Goal: Information Seeking & Learning: Learn about a topic

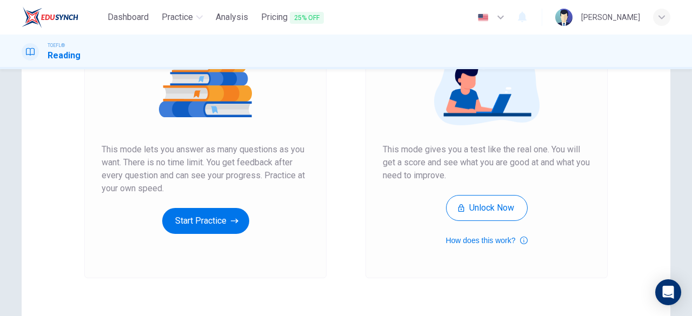
scroll to position [157, 0]
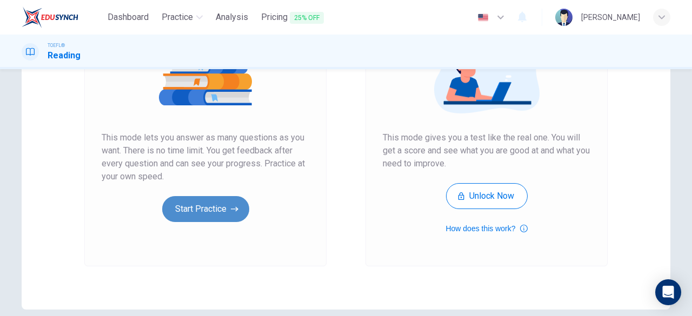
click at [206, 216] on button "Start Practice" at bounding box center [205, 209] width 87 height 26
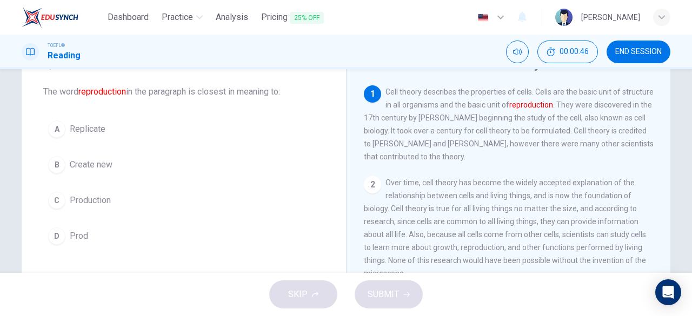
scroll to position [52, 0]
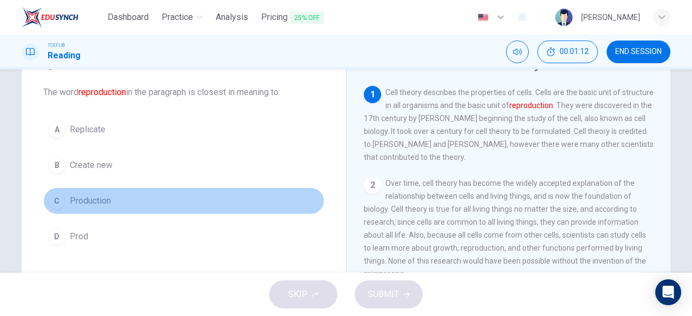
click at [49, 206] on div "C" at bounding box center [56, 201] width 17 height 17
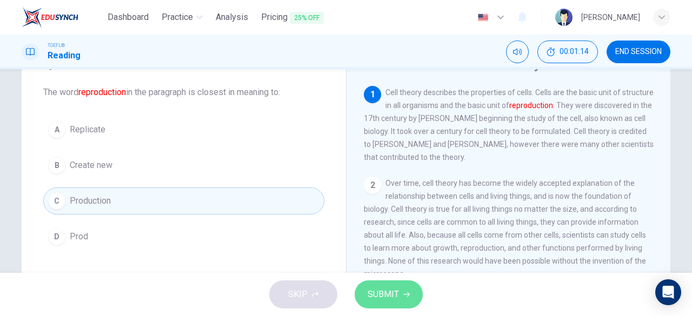
click at [371, 284] on button "SUBMIT" at bounding box center [389, 295] width 68 height 28
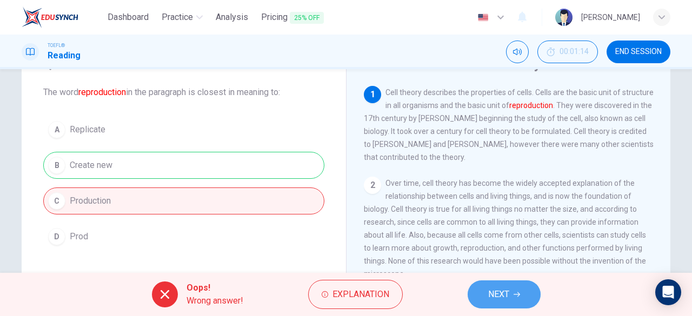
click at [485, 300] on button "NEXT" at bounding box center [504, 295] width 73 height 28
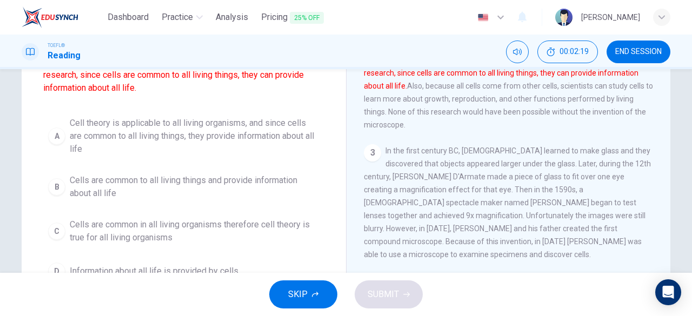
scroll to position [108, 0]
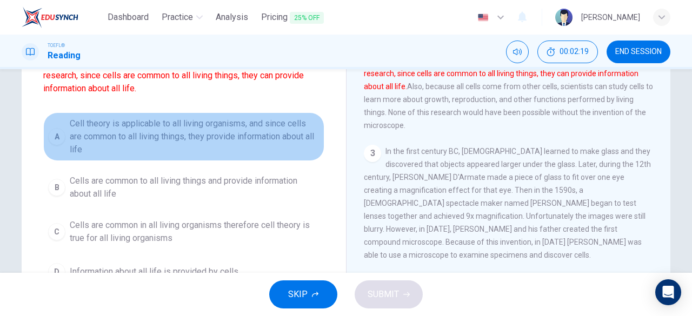
click at [62, 130] on button "A Cell theory is applicable to all living organisms, and since cells are common…" at bounding box center [183, 137] width 281 height 49
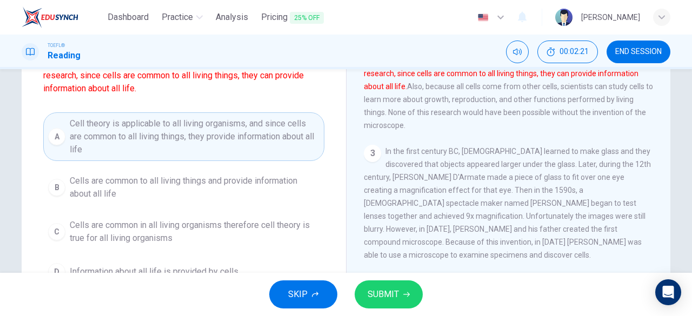
drag, startPoint x: 328, startPoint y: 298, endPoint x: 369, endPoint y: 292, distance: 41.5
click at [369, 292] on div "SKIP SUBMIT" at bounding box center [346, 294] width 692 height 43
click at [369, 292] on span "SUBMIT" at bounding box center [383, 294] width 31 height 15
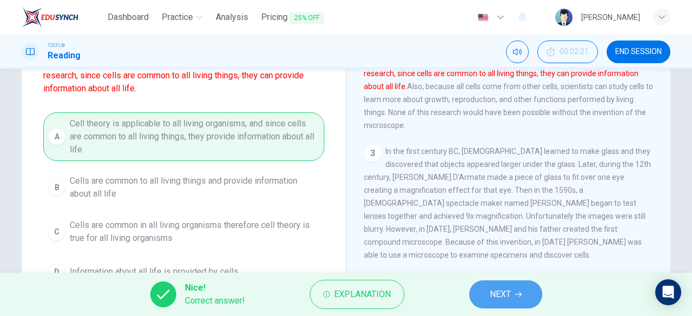
click at [498, 299] on span "NEXT" at bounding box center [500, 294] width 21 height 15
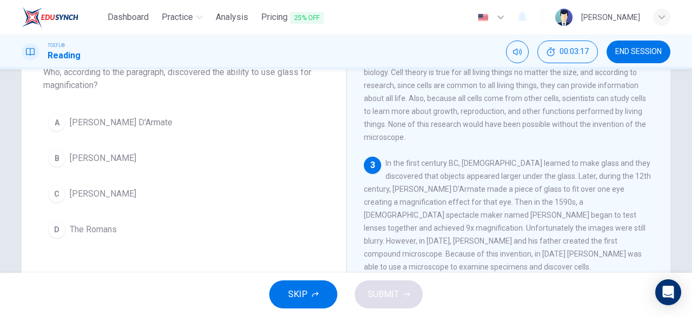
scroll to position [73, 0]
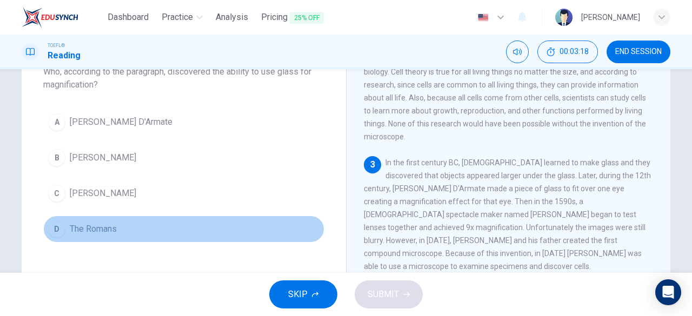
click at [58, 226] on div "D" at bounding box center [56, 229] width 17 height 17
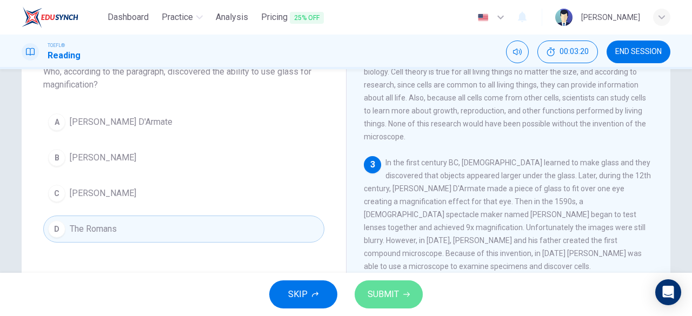
click at [375, 292] on span "SUBMIT" at bounding box center [383, 294] width 31 height 15
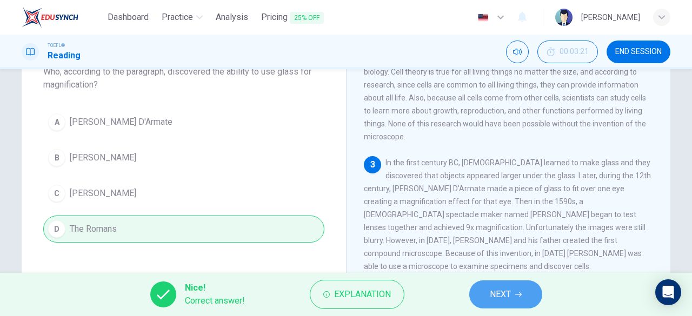
click at [523, 296] on button "NEXT" at bounding box center [506, 295] width 73 height 28
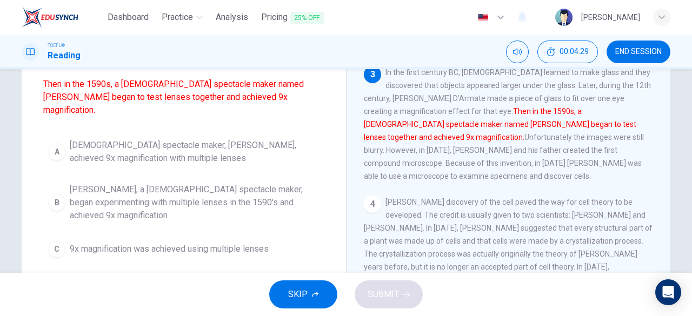
scroll to position [107, 0]
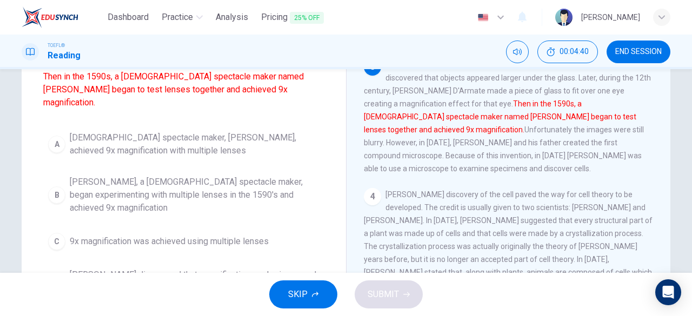
click at [48, 187] on div "B" at bounding box center [56, 195] width 17 height 17
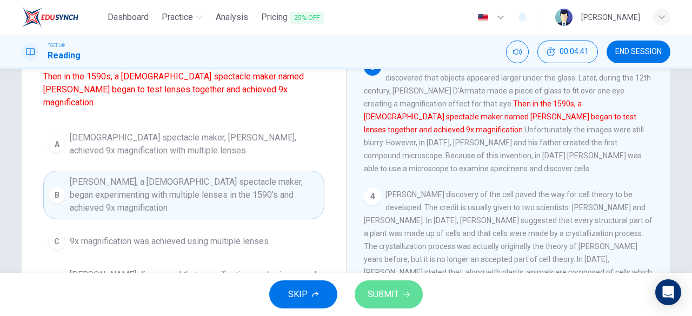
click at [361, 292] on button "SUBMIT" at bounding box center [389, 295] width 68 height 28
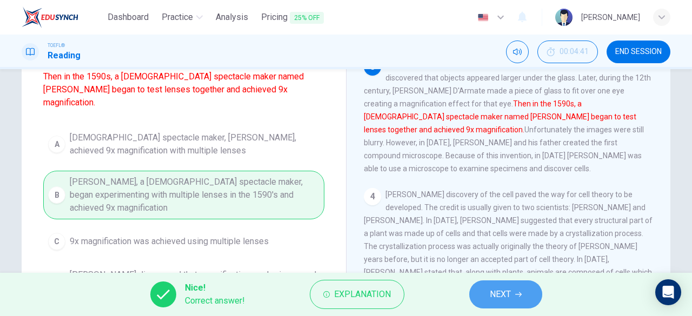
click at [506, 296] on span "NEXT" at bounding box center [500, 294] width 21 height 15
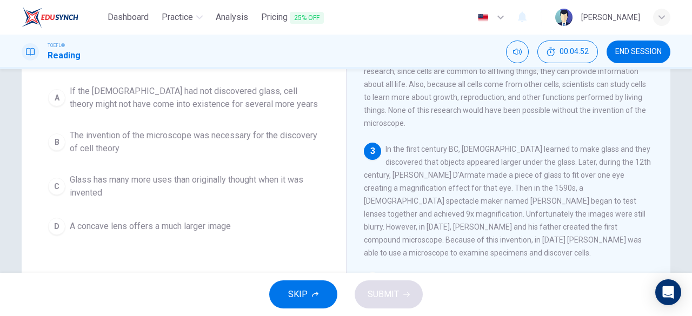
scroll to position [74, 0]
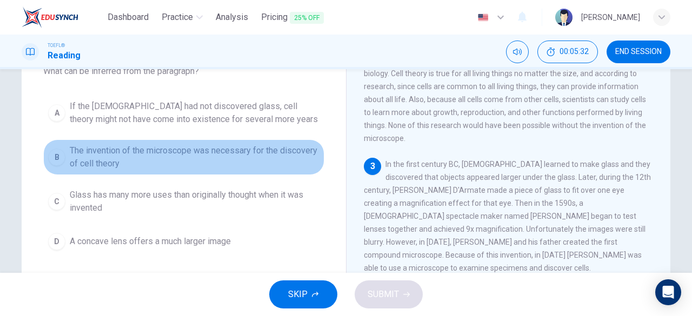
click at [52, 156] on div "B" at bounding box center [56, 157] width 17 height 17
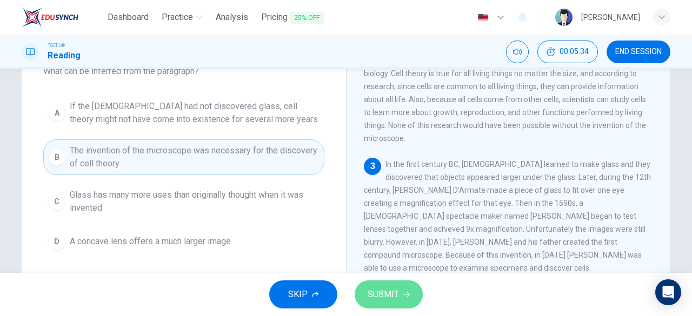
click at [374, 289] on span "SUBMIT" at bounding box center [383, 294] width 31 height 15
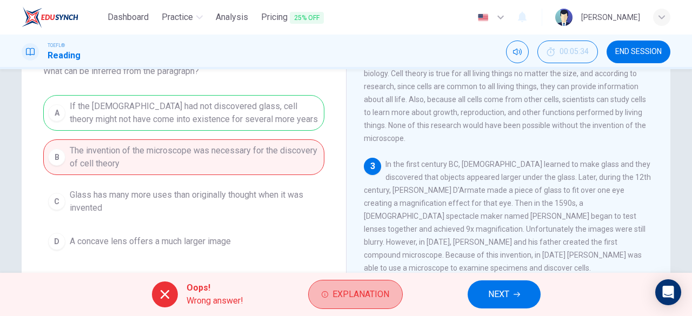
click at [374, 289] on span "Explanation" at bounding box center [361, 294] width 57 height 15
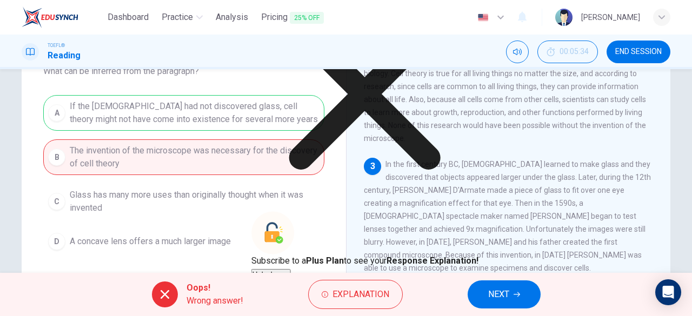
click at [441, 166] on icon at bounding box center [364, 93] width 151 height 151
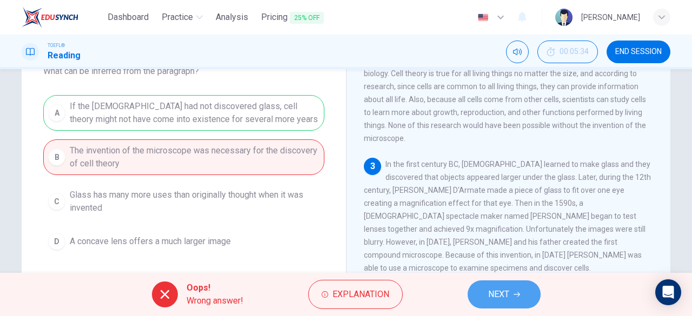
click at [502, 301] on span "NEXT" at bounding box center [498, 294] width 21 height 15
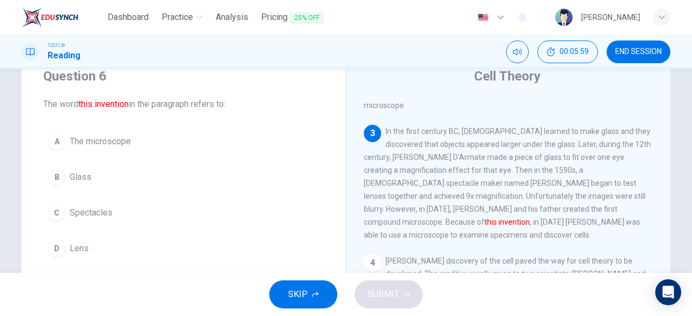
scroll to position [40, 0]
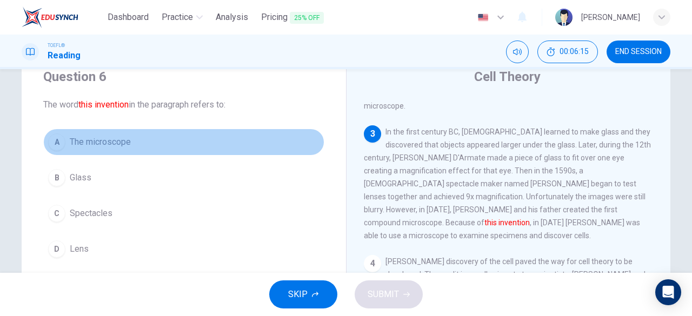
click at [105, 143] on span "The microscope" at bounding box center [100, 142] width 61 height 13
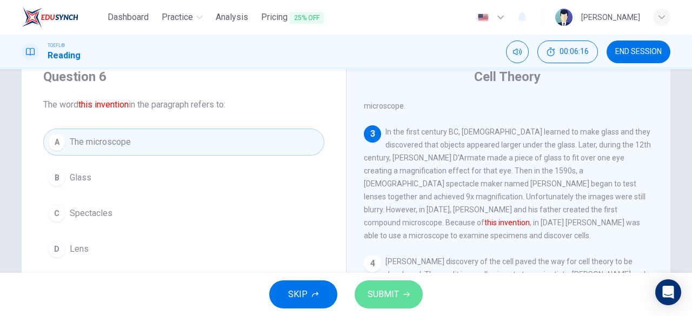
click at [392, 296] on span "SUBMIT" at bounding box center [383, 294] width 31 height 15
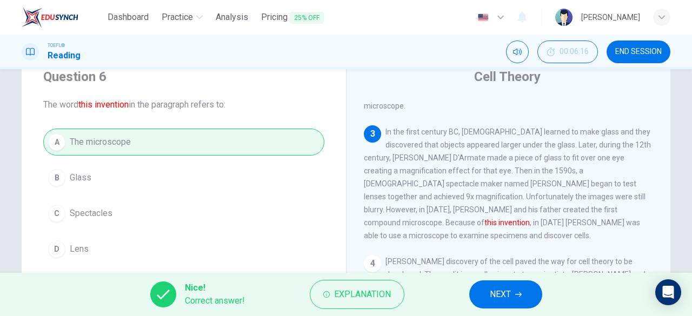
click at [498, 295] on span "NEXT" at bounding box center [500, 294] width 21 height 15
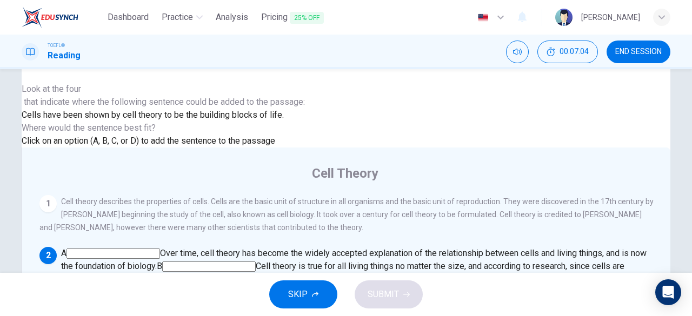
scroll to position [75, 0]
click at [400, 275] on input at bounding box center [354, 280] width 94 height 10
click at [393, 288] on span "SUBMIT" at bounding box center [383, 294] width 31 height 15
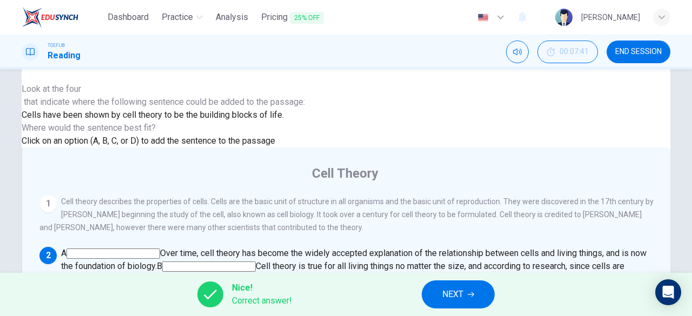
click at [453, 302] on button "NEXT" at bounding box center [458, 295] width 73 height 28
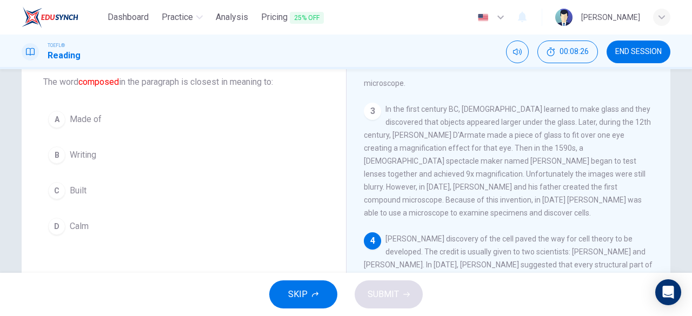
scroll to position [52, 0]
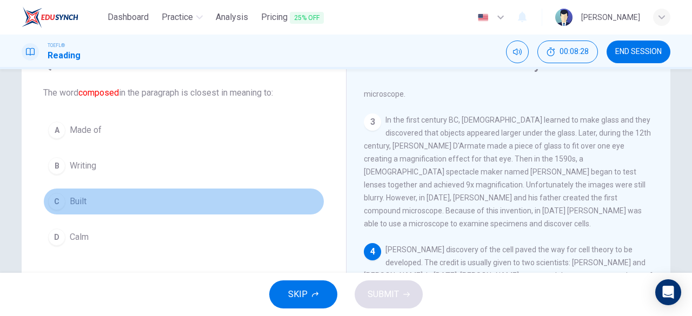
click at [55, 200] on div "C" at bounding box center [56, 201] width 17 height 17
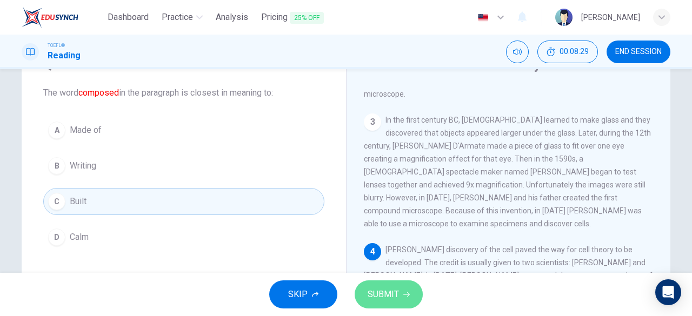
click at [390, 301] on span "SUBMIT" at bounding box center [383, 294] width 31 height 15
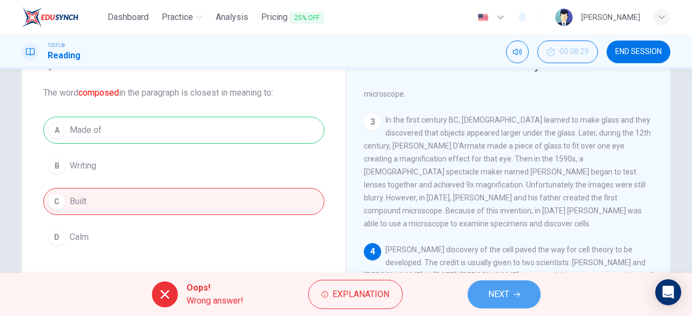
click at [511, 301] on button "NEXT" at bounding box center [504, 295] width 73 height 28
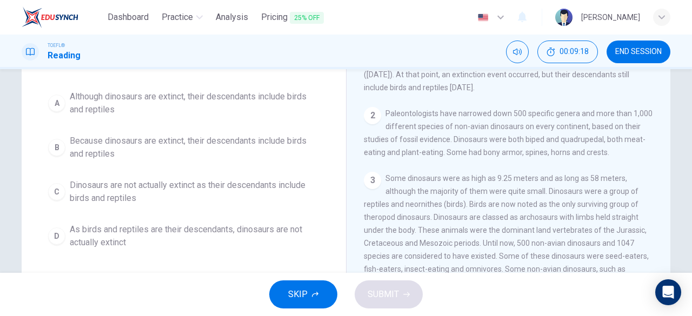
scroll to position [101, 0]
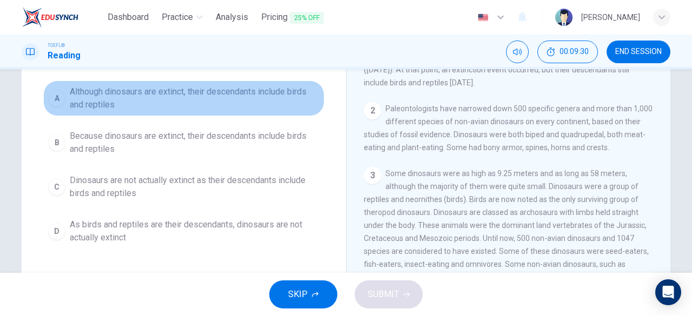
click at [54, 94] on div "A" at bounding box center [56, 98] width 17 height 17
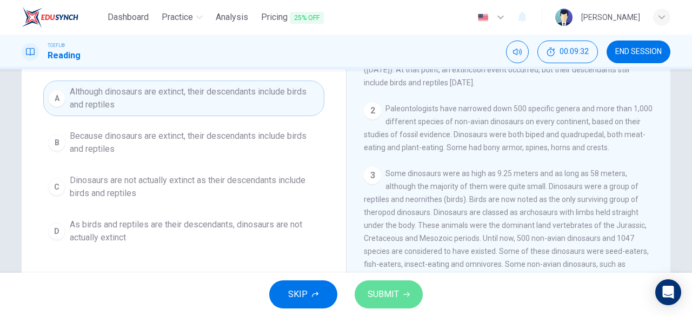
click at [406, 282] on button "SUBMIT" at bounding box center [389, 295] width 68 height 28
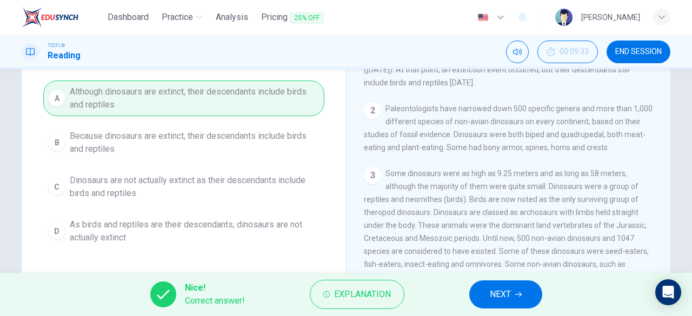
scroll to position [0, 0]
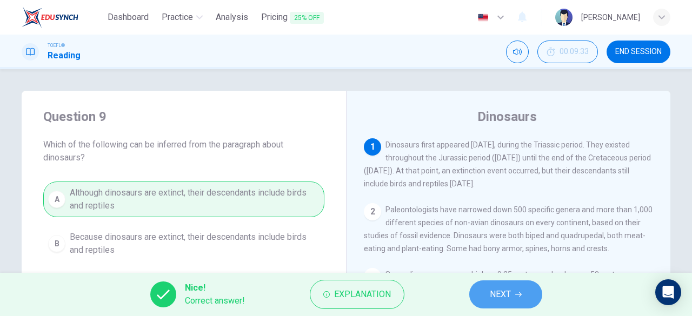
click at [516, 295] on icon "button" at bounding box center [518, 295] width 6 height 5
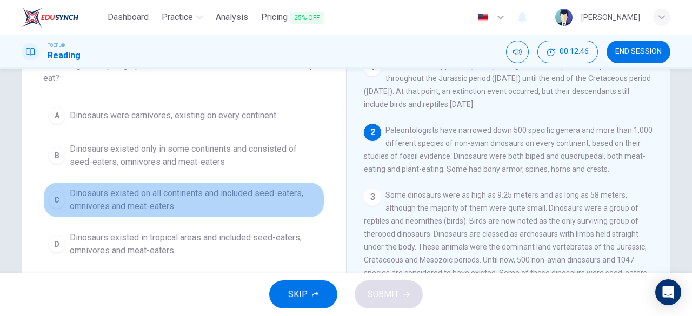
click at [48, 201] on div "C" at bounding box center [56, 199] width 17 height 17
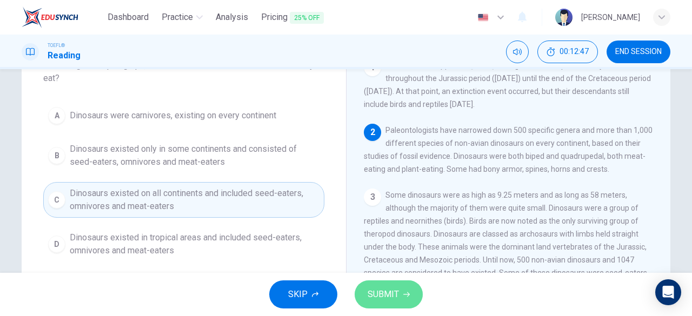
click at [393, 291] on span "SUBMIT" at bounding box center [383, 294] width 31 height 15
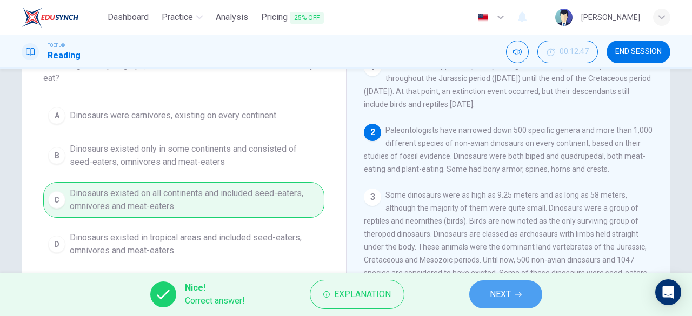
click at [507, 294] on span "NEXT" at bounding box center [500, 294] width 21 height 15
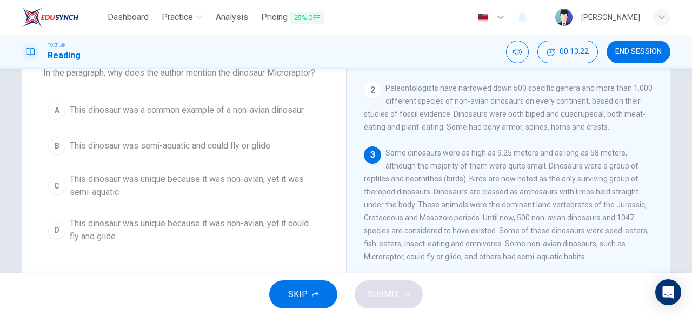
scroll to position [70, 0]
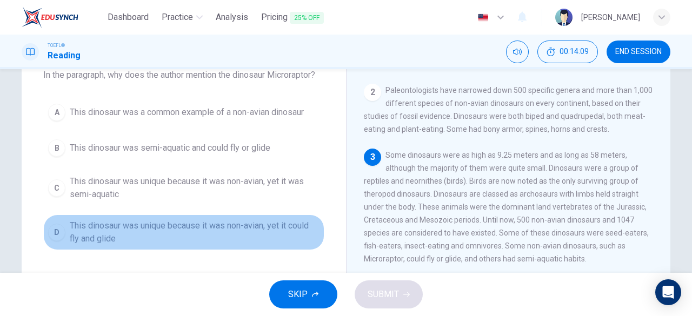
click at [225, 225] on span "This dinosaur was unique because it was non-avian, yet it could fly and glide" at bounding box center [195, 233] width 250 height 26
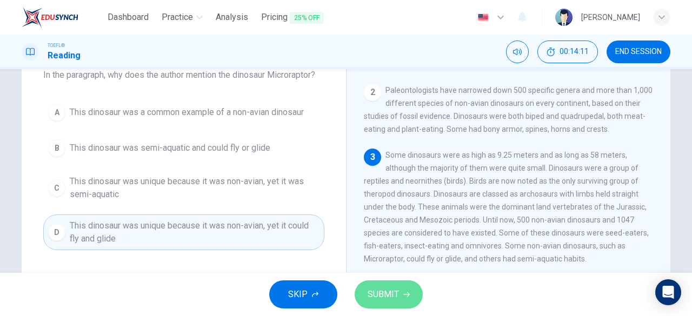
click at [392, 287] on span "SUBMIT" at bounding box center [383, 294] width 31 height 15
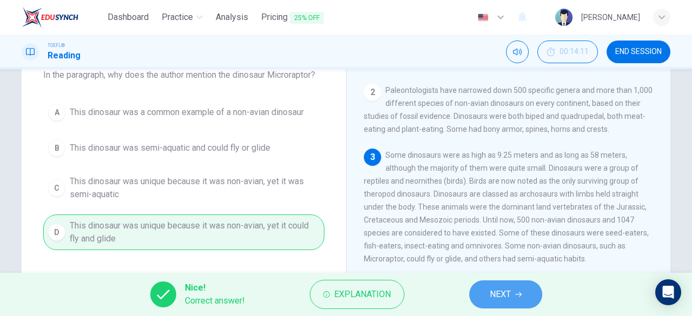
click at [520, 298] on button "NEXT" at bounding box center [506, 295] width 73 height 28
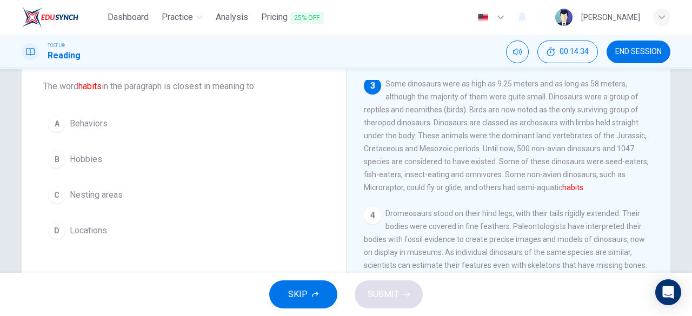
scroll to position [57, 0]
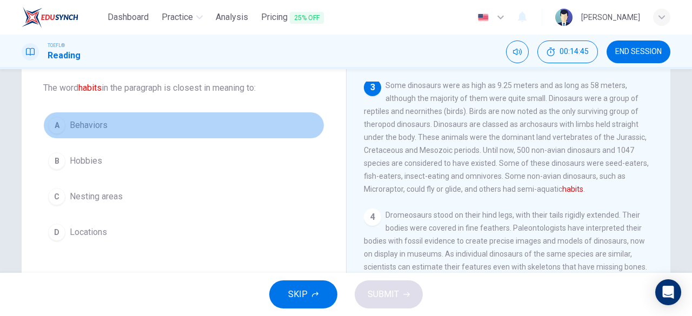
click at [54, 129] on div "A" at bounding box center [56, 125] width 17 height 17
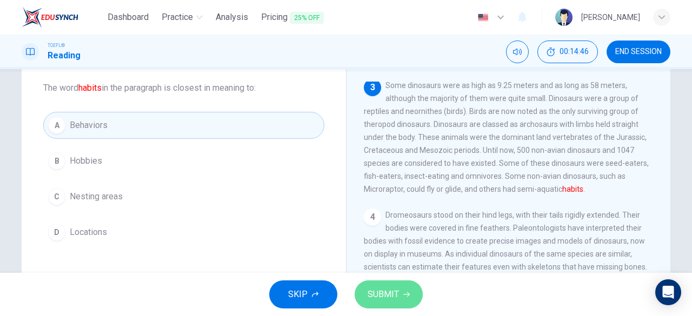
click at [387, 290] on span "SUBMIT" at bounding box center [383, 294] width 31 height 15
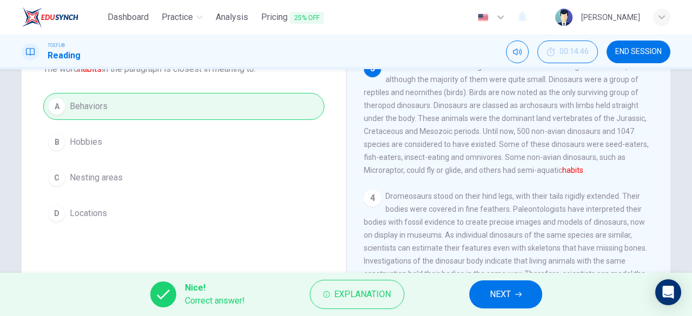
scroll to position [122, 0]
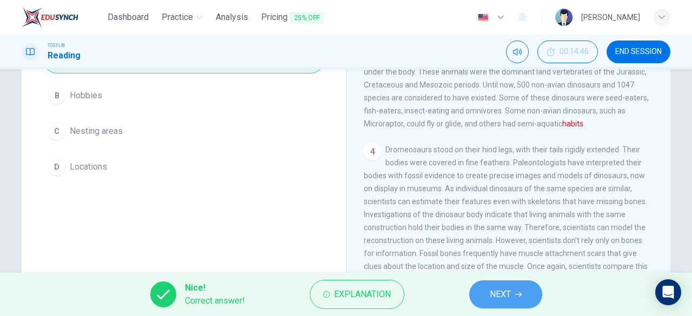
click at [506, 297] on span "NEXT" at bounding box center [500, 294] width 21 height 15
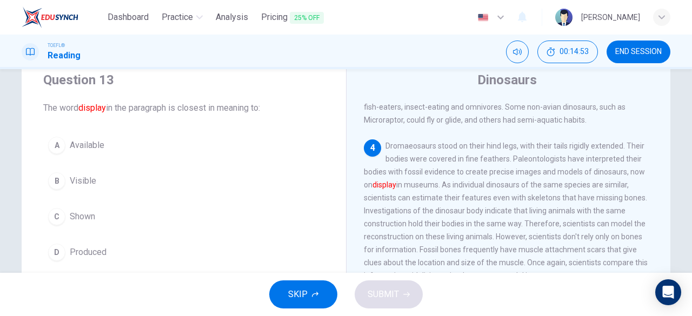
scroll to position [225, 0]
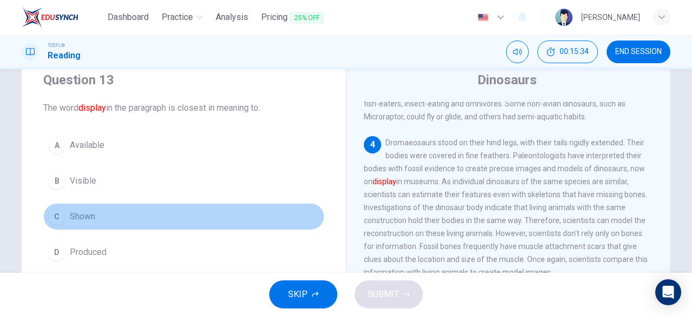
click at [51, 217] on div "C" at bounding box center [56, 216] width 17 height 17
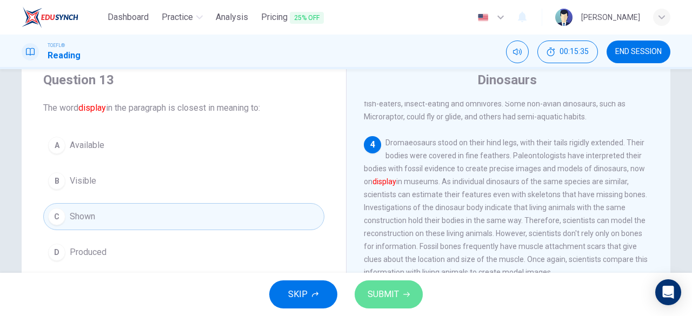
click at [392, 301] on span "SUBMIT" at bounding box center [383, 294] width 31 height 15
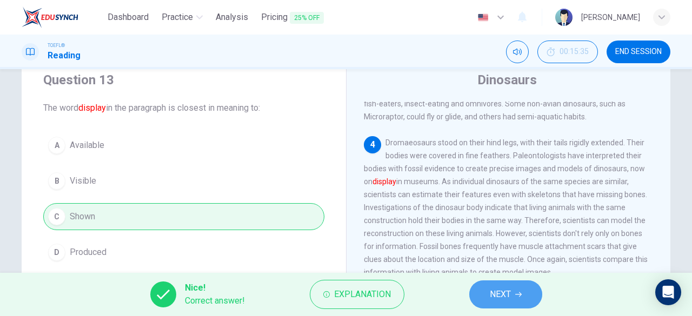
click at [527, 298] on button "NEXT" at bounding box center [506, 295] width 73 height 28
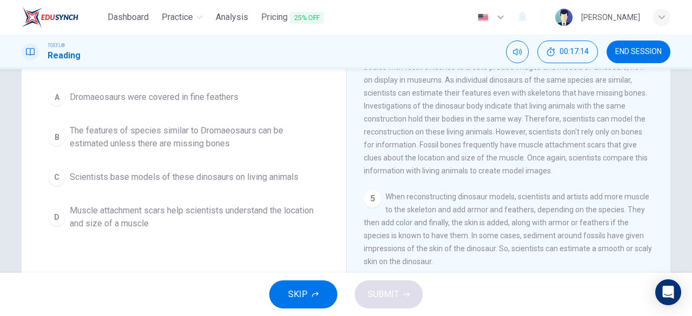
scroll to position [98, 0]
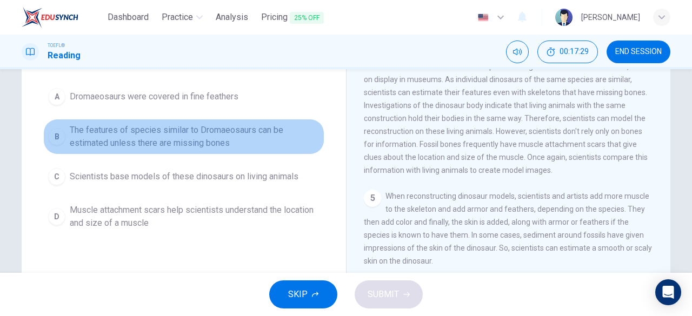
click at [51, 136] on div "B" at bounding box center [56, 136] width 17 height 17
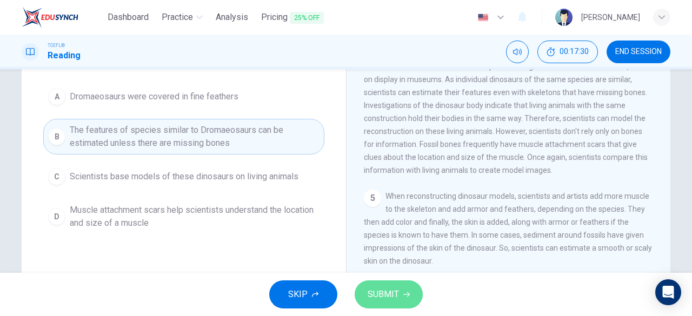
click at [396, 306] on button "SUBMIT" at bounding box center [389, 295] width 68 height 28
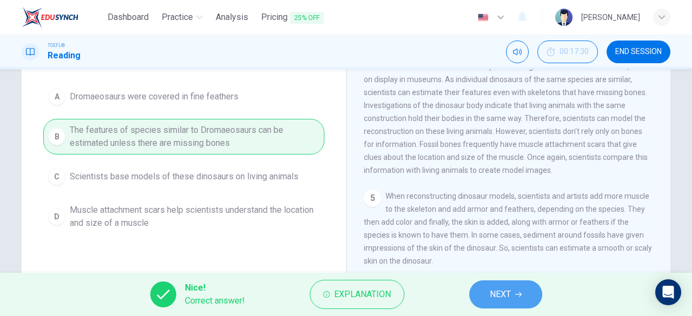
click at [518, 300] on button "NEXT" at bounding box center [506, 295] width 73 height 28
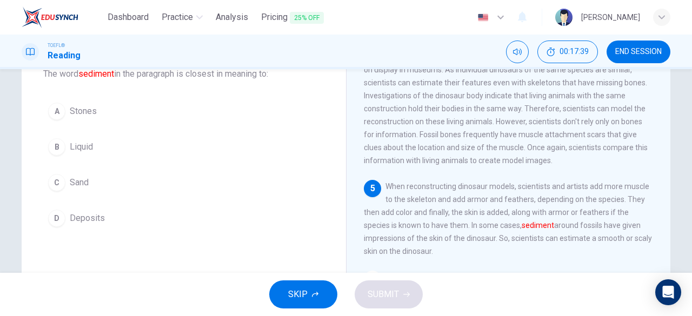
scroll to position [71, 0]
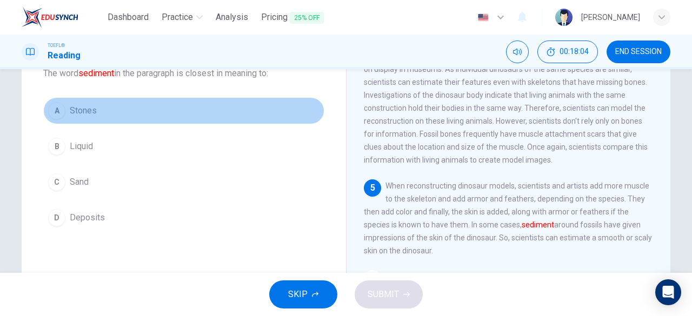
click at [58, 107] on div "A" at bounding box center [56, 110] width 17 height 17
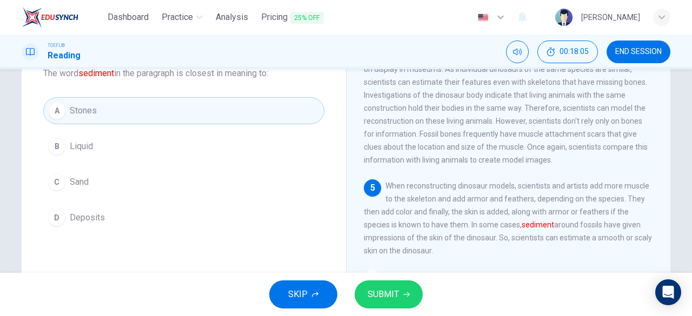
click at [393, 292] on span "SUBMIT" at bounding box center [383, 294] width 31 height 15
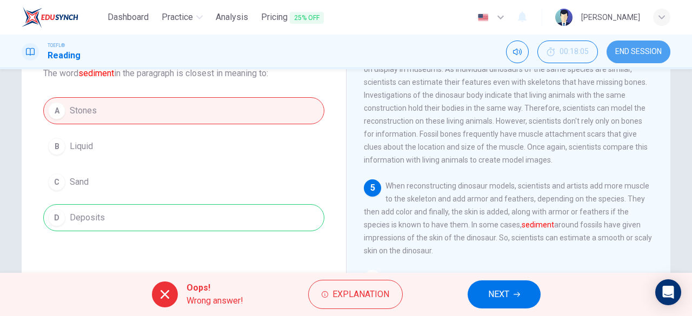
click at [629, 47] on button "END SESSION" at bounding box center [639, 52] width 64 height 23
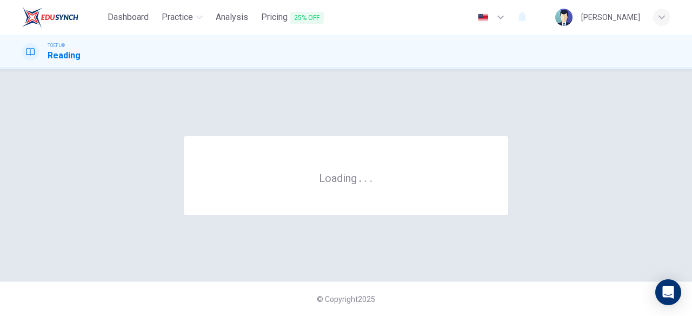
scroll to position [0, 0]
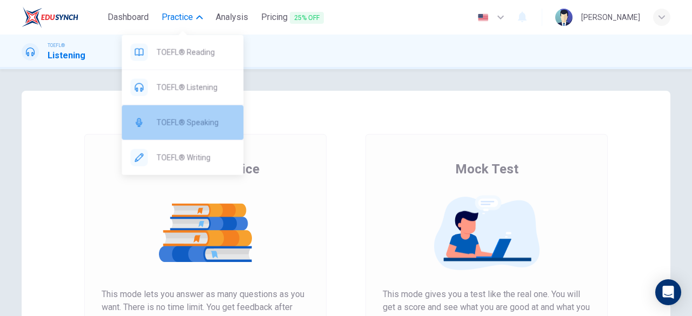
click at [176, 116] on span "TOEFL® Speaking" at bounding box center [195, 122] width 78 height 13
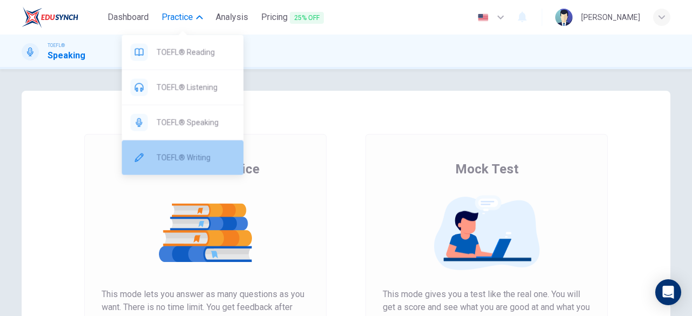
click at [182, 154] on span "TOEFL® Writing" at bounding box center [195, 157] width 78 height 13
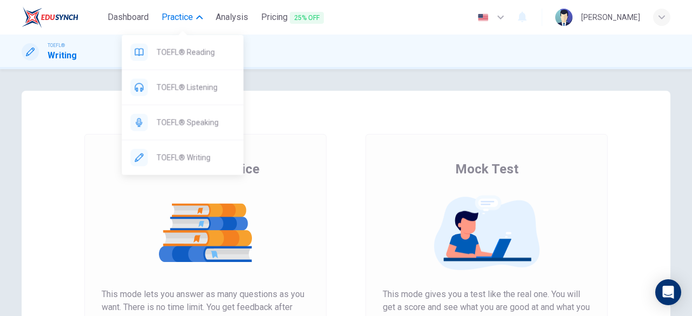
click at [177, 10] on button "Practice" at bounding box center [182, 17] width 50 height 19
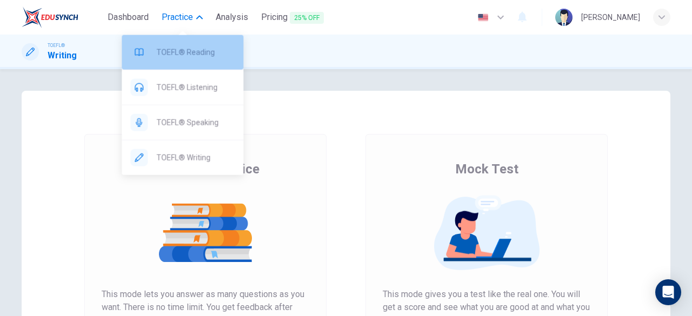
click at [179, 63] on div "TOEFL® Reading" at bounding box center [183, 52] width 122 height 35
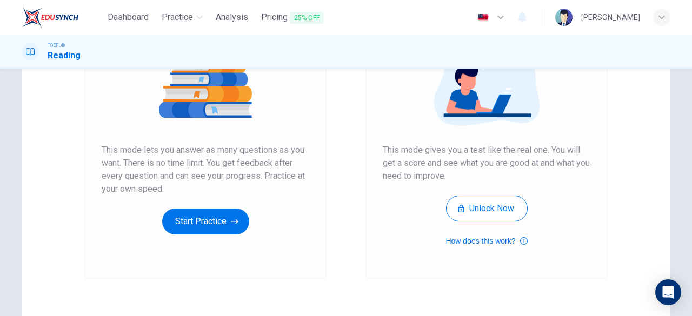
scroll to position [145, 0]
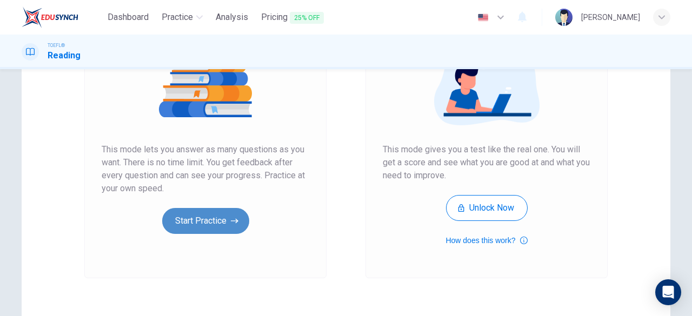
click at [201, 214] on button "Start Practice" at bounding box center [205, 221] width 87 height 26
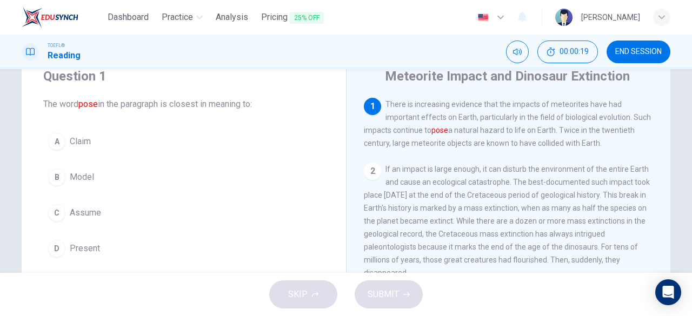
scroll to position [52, 0]
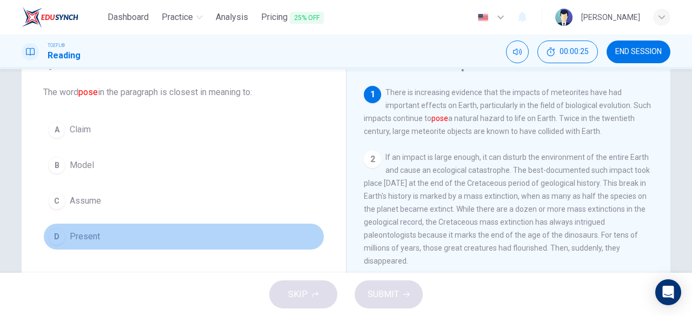
click at [54, 239] on div "D" at bounding box center [56, 236] width 17 height 17
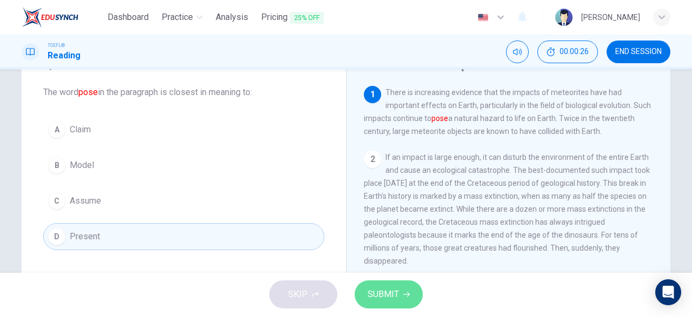
click at [398, 293] on span "SUBMIT" at bounding box center [383, 294] width 31 height 15
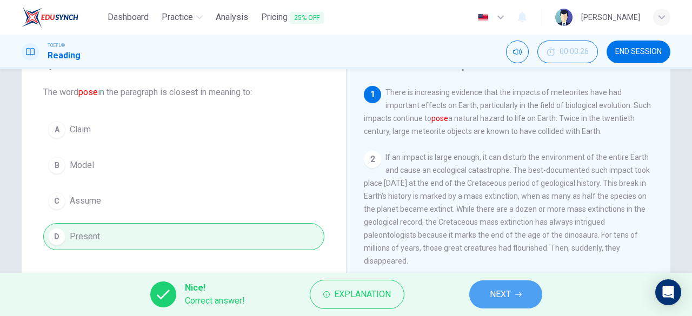
click at [504, 296] on span "NEXT" at bounding box center [500, 294] width 21 height 15
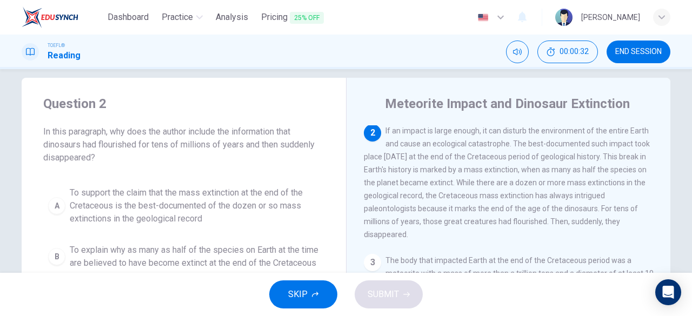
scroll to position [10, 0]
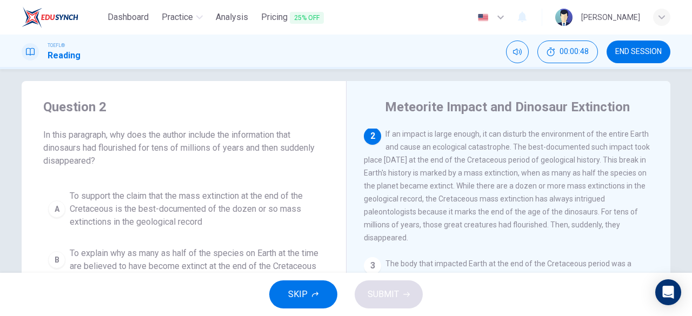
drag, startPoint x: 97, startPoint y: 146, endPoint x: 135, endPoint y: 149, distance: 38.1
click at [135, 149] on span "In this paragraph, why does the author include the information that dinosaurs h…" at bounding box center [183, 148] width 281 height 39
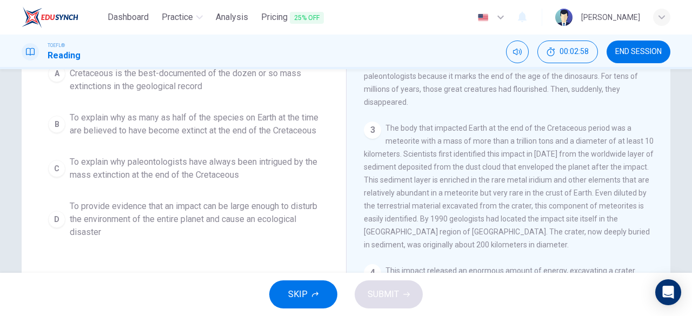
scroll to position [149, 0]
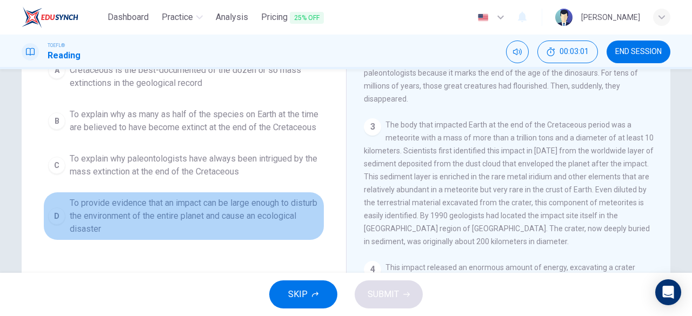
click at [60, 224] on div "D" at bounding box center [56, 216] width 17 height 17
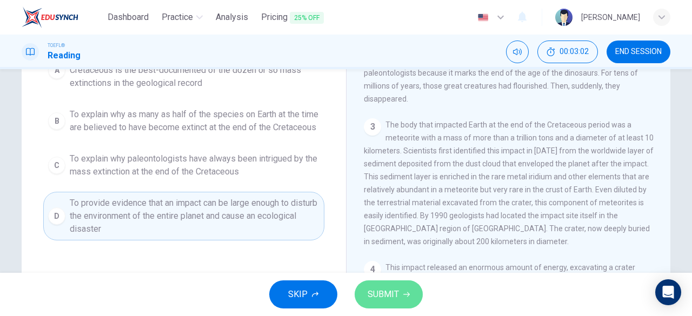
click at [396, 294] on span "SUBMIT" at bounding box center [383, 294] width 31 height 15
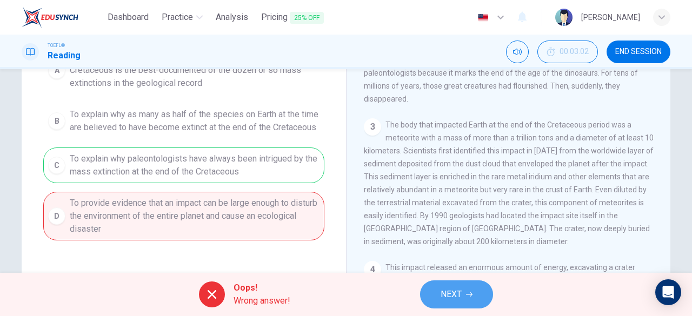
click at [444, 305] on button "NEXT" at bounding box center [456, 295] width 73 height 28
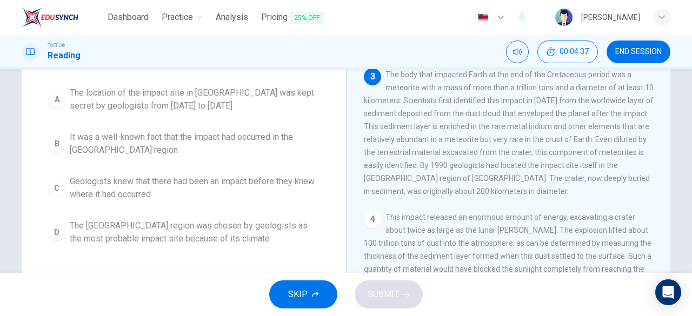
scroll to position [164, 0]
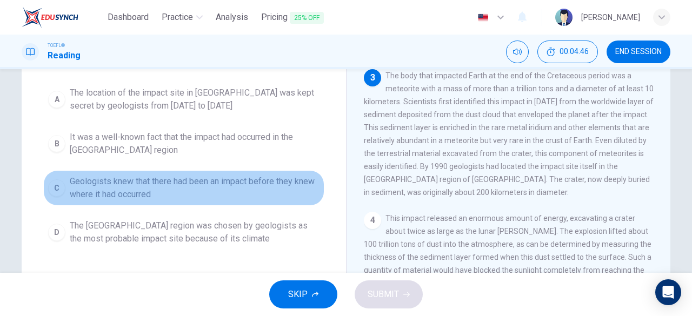
click at [52, 181] on div "C" at bounding box center [56, 188] width 17 height 17
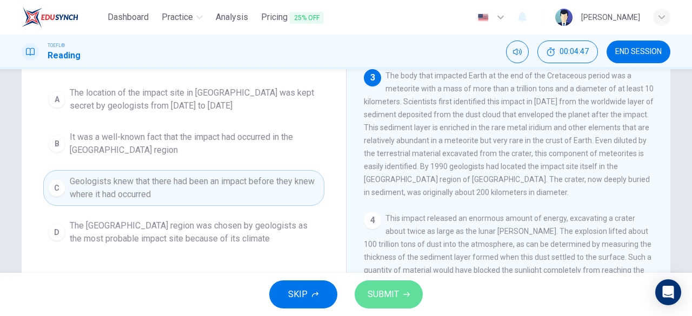
click at [396, 291] on span "SUBMIT" at bounding box center [383, 294] width 31 height 15
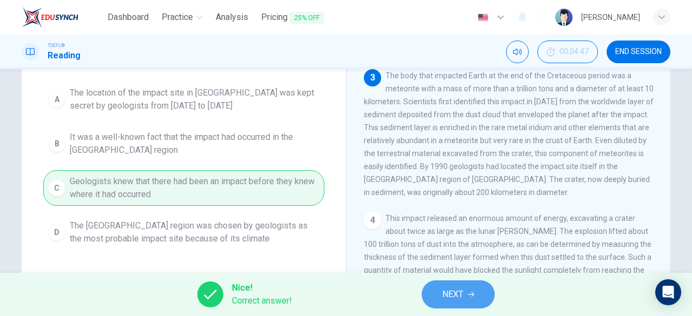
click at [454, 296] on span "NEXT" at bounding box center [452, 294] width 21 height 15
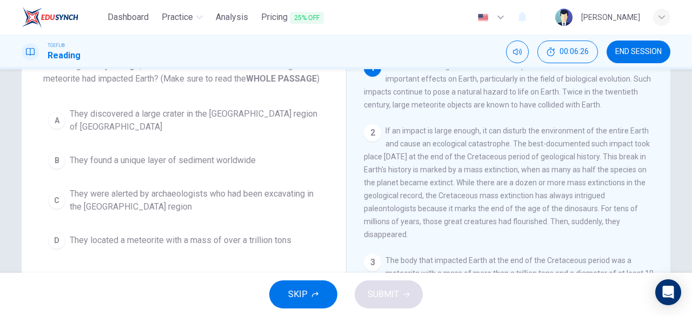
scroll to position [85, 0]
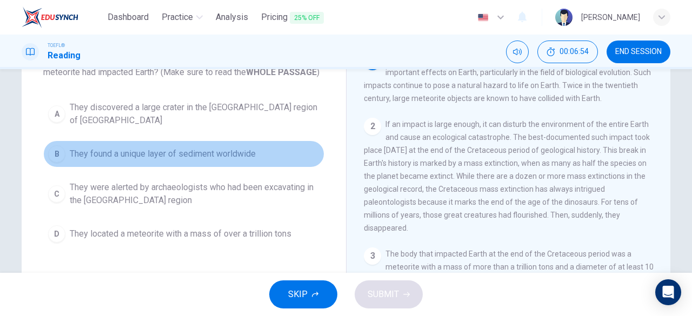
click at [96, 152] on button "B They found a unique layer of sediment worldwide" at bounding box center [183, 154] width 281 height 27
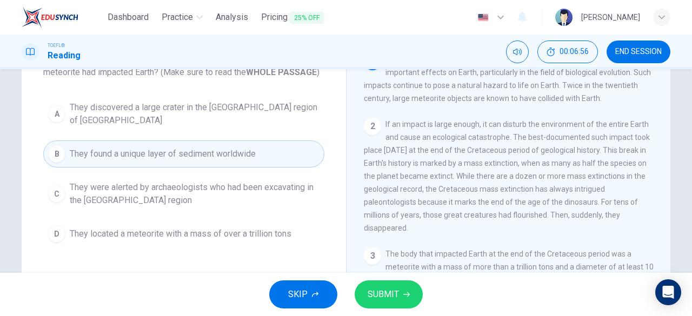
click at [388, 295] on span "SUBMIT" at bounding box center [383, 294] width 31 height 15
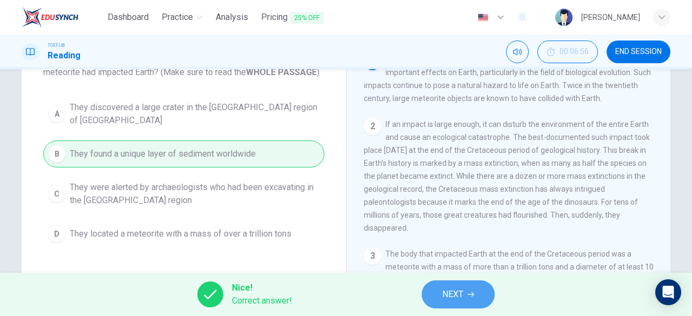
click at [459, 288] on span "NEXT" at bounding box center [452, 294] width 21 height 15
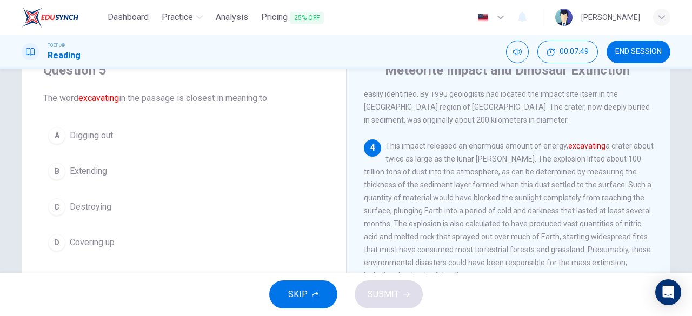
scroll to position [45, 0]
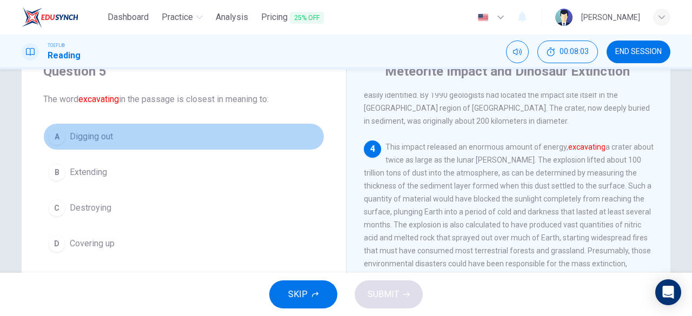
click at [73, 138] on span "Digging out" at bounding box center [91, 136] width 43 height 13
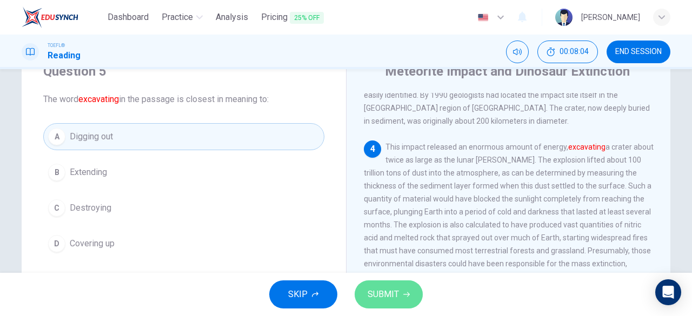
click at [384, 295] on span "SUBMIT" at bounding box center [383, 294] width 31 height 15
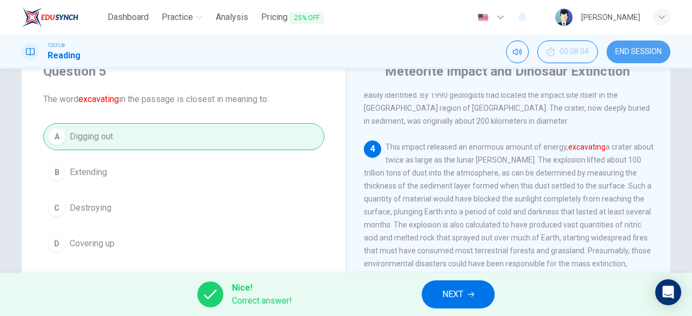
click at [658, 44] on button "END SESSION" at bounding box center [639, 52] width 64 height 23
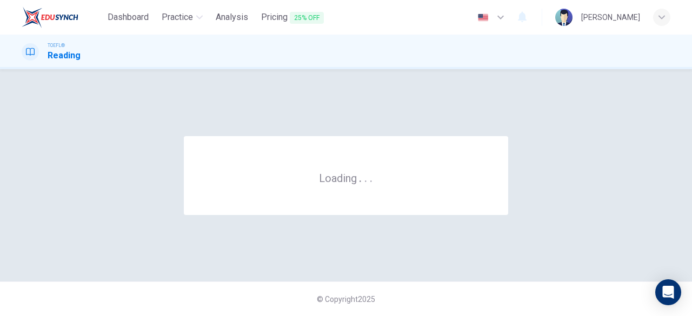
scroll to position [0, 0]
